Goal: Task Accomplishment & Management: Use online tool/utility

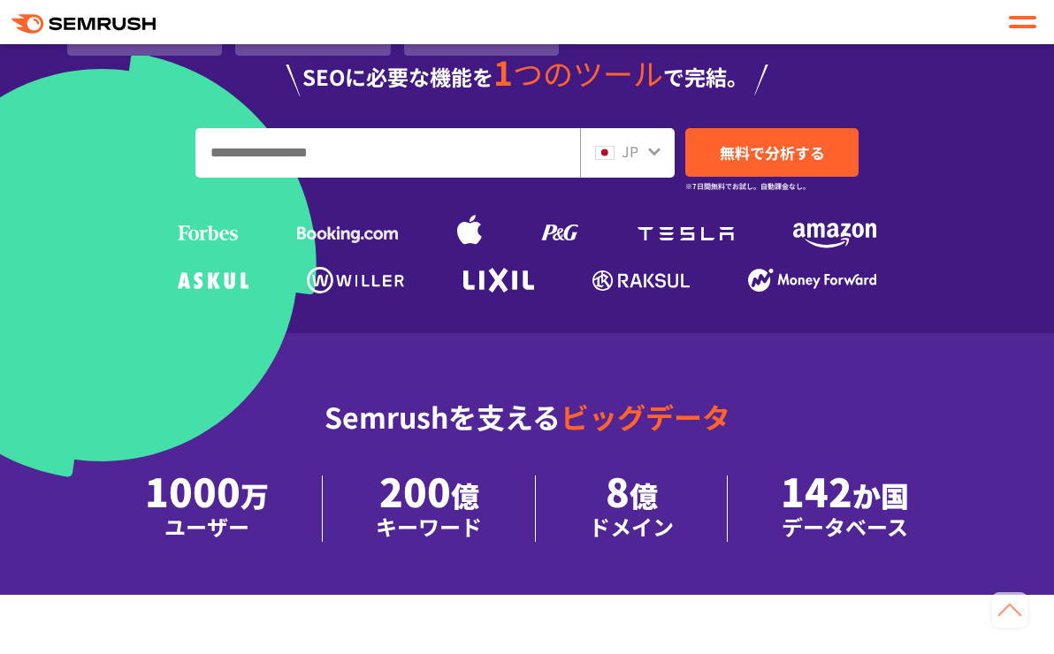
scroll to position [438, 0]
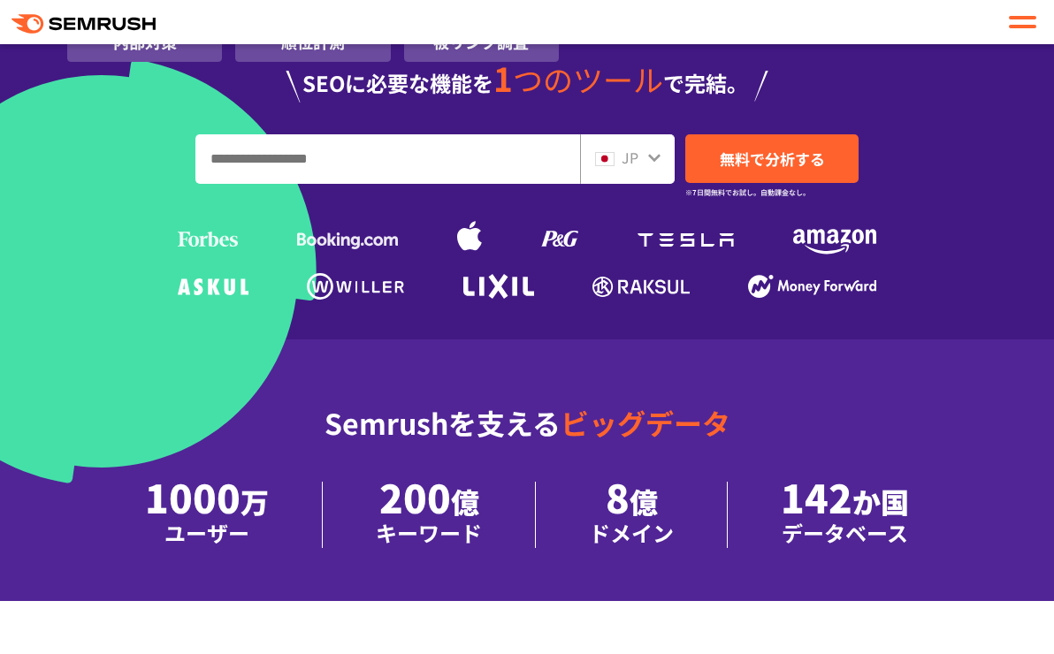
click at [306, 153] on input "URL、キーワードを入力してください" at bounding box center [387, 159] width 383 height 48
paste input "**********"
type input "**********"
click at [644, 159] on div "JP" at bounding box center [623, 158] width 57 height 23
click at [659, 147] on div at bounding box center [654, 156] width 14 height 23
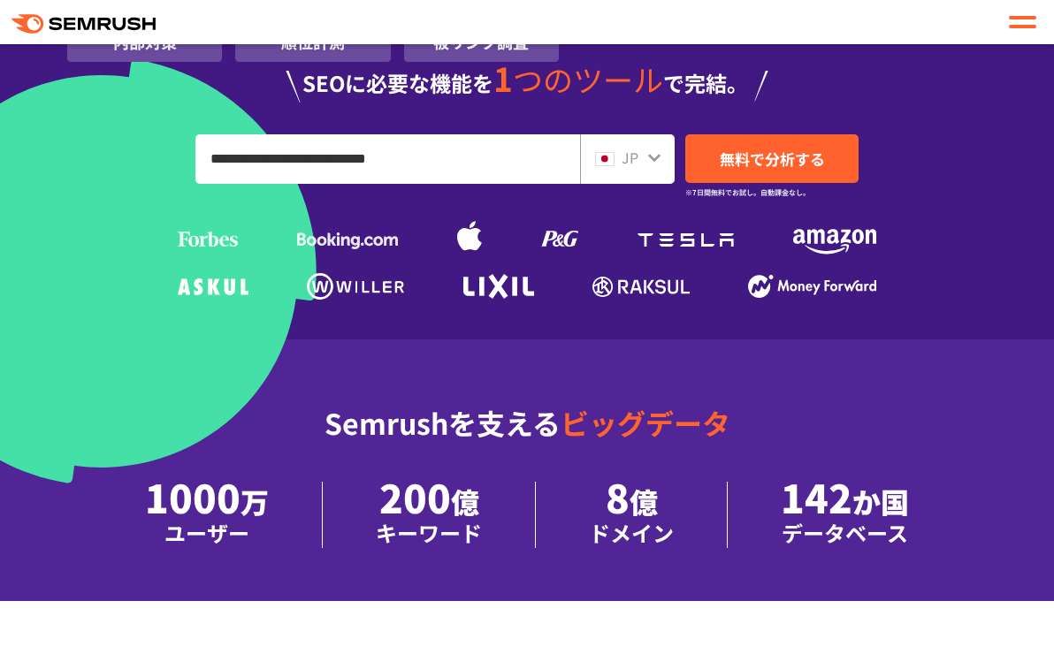
click at [651, 155] on icon at bounding box center [654, 158] width 14 height 14
click at [651, 156] on icon at bounding box center [654, 159] width 12 height 8
click at [653, 156] on icon at bounding box center [654, 158] width 14 height 14
click at [653, 157] on icon at bounding box center [654, 158] width 14 height 14
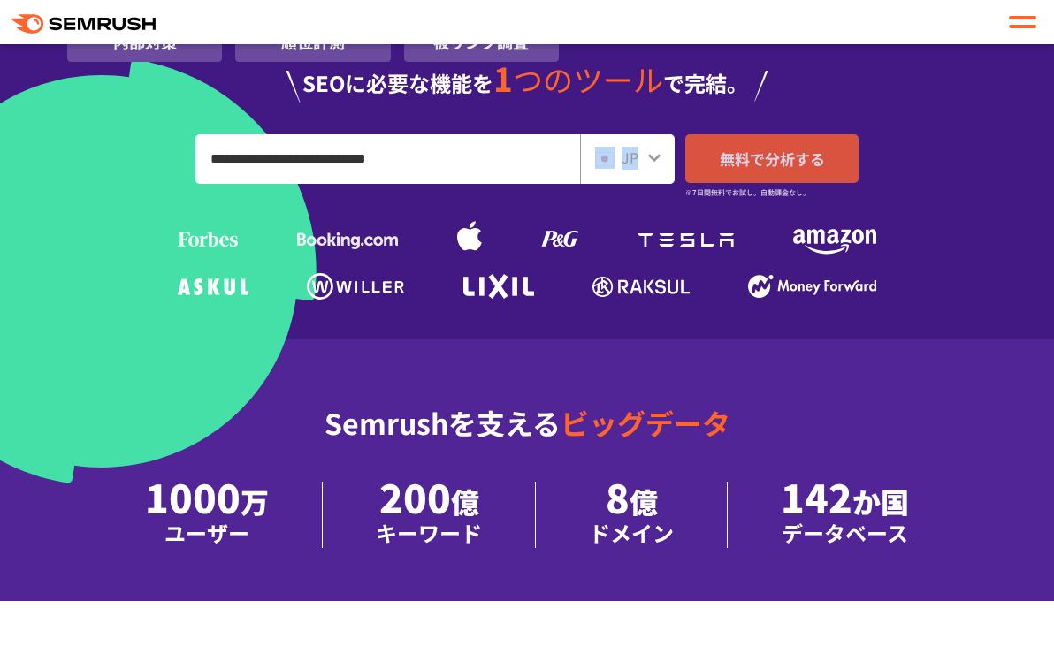
click at [712, 164] on link "無料で分析する" at bounding box center [771, 158] width 173 height 49
